Goal: Check status: Check status

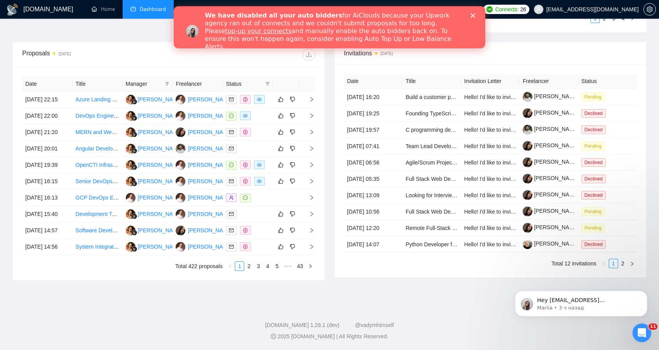
click at [471, 12] on div "We have disabled all your auto bidders for AiClouds because your Upwork agency …" at bounding box center [339, 31] width 268 height 44
click at [472, 15] on icon "Закрыть" at bounding box center [473, 15] width 5 height 5
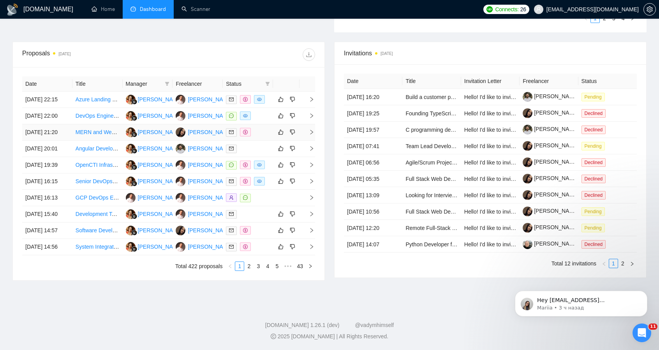
scroll to position [105, 0]
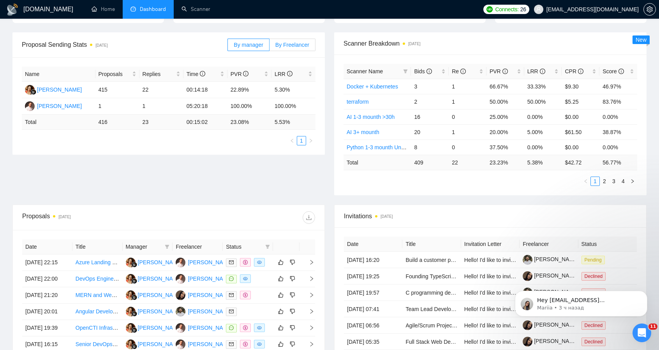
click at [298, 46] on span "By Freelancer" at bounding box center [293, 45] width 34 height 6
click at [270, 47] on input "By Freelancer" at bounding box center [270, 47] width 0 height 0
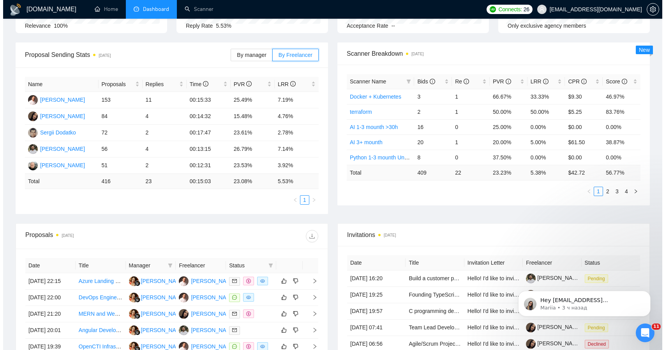
scroll to position [0, 0]
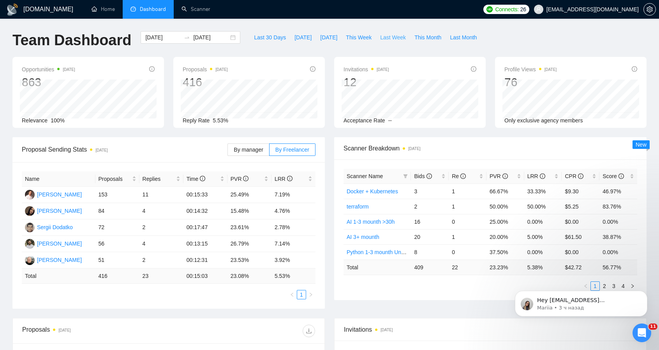
click at [389, 36] on span "Last Week" at bounding box center [393, 37] width 26 height 9
type input "[DATE]"
